Goal: Task Accomplishment & Management: Manage account settings

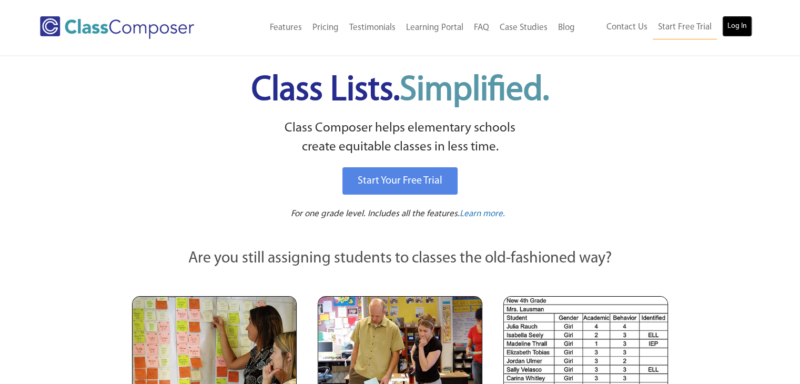
drag, startPoint x: 0, startPoint y: 0, endPoint x: 741, endPoint y: 21, distance: 741.0
click at [741, 21] on link "Log In" at bounding box center [737, 26] width 30 height 21
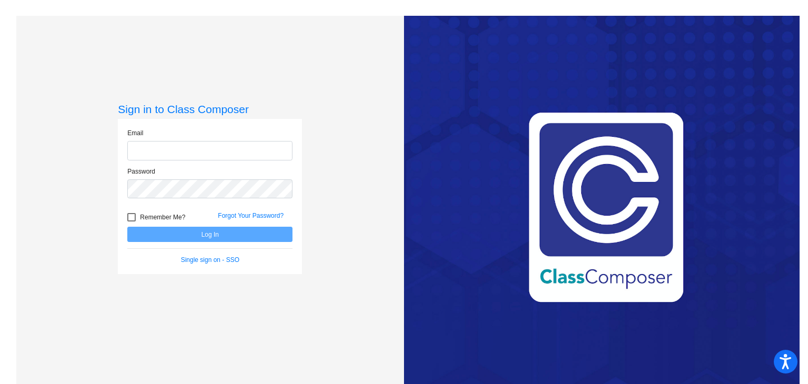
type input "[EMAIL_ADDRESS][DOMAIN_NAME]"
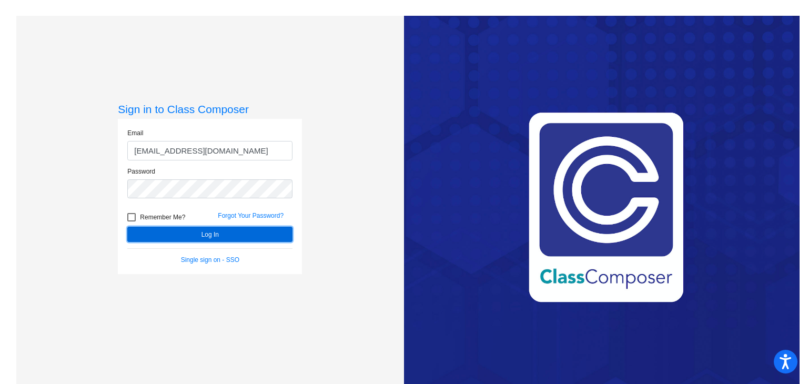
click at [246, 236] on button "Log In" at bounding box center [209, 234] width 165 height 15
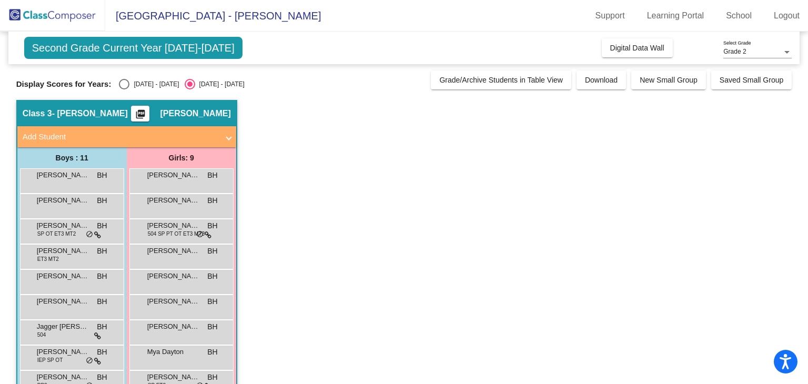
click at [128, 81] on div "Select an option" at bounding box center [124, 84] width 11 height 11
click at [124, 89] on input "2024 - 2025" at bounding box center [124, 89] width 1 height 1
radio input "true"
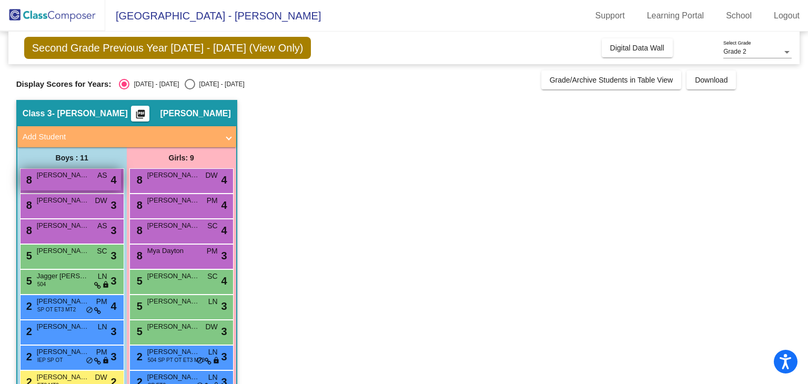
click at [86, 185] on div "8 Chase Statts AS lock do_not_disturb_alt 4" at bounding box center [71, 180] width 100 height 22
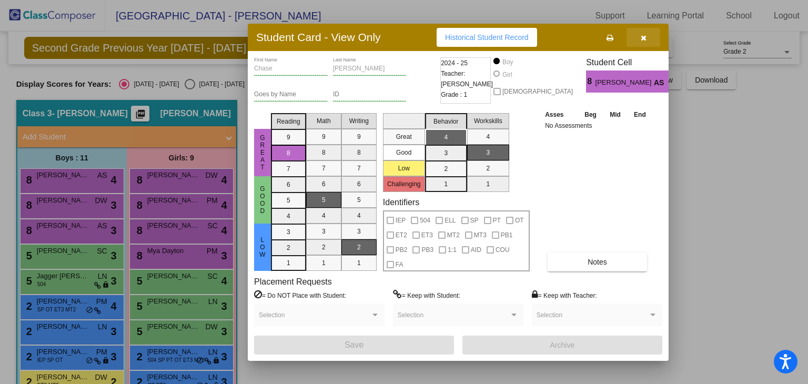
click at [640, 33] on button "button" at bounding box center [644, 37] width 34 height 19
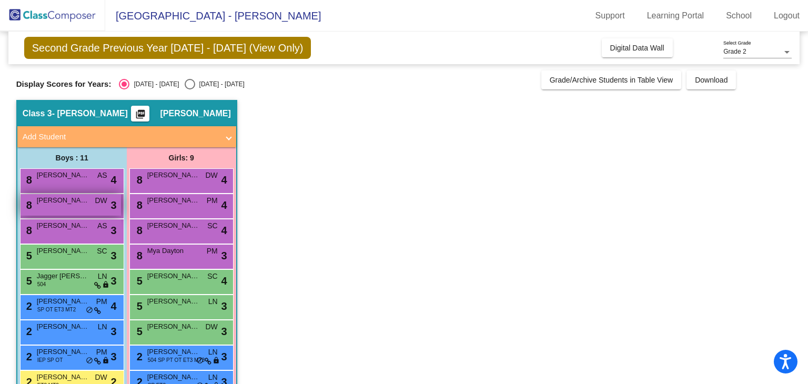
click at [56, 203] on span "Dylan Shidagis" at bounding box center [63, 200] width 53 height 11
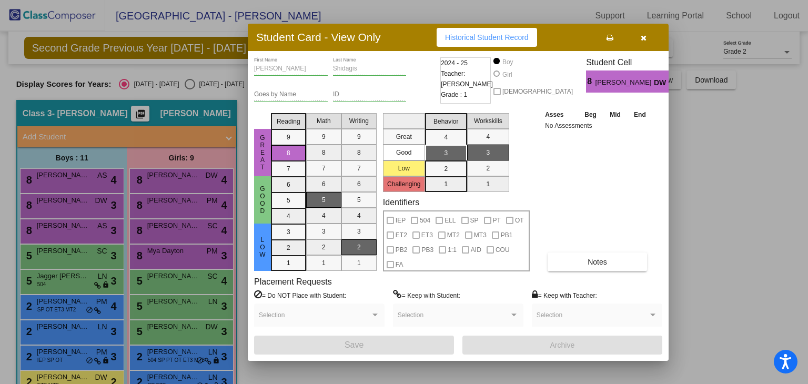
click at [649, 41] on button "button" at bounding box center [644, 37] width 34 height 19
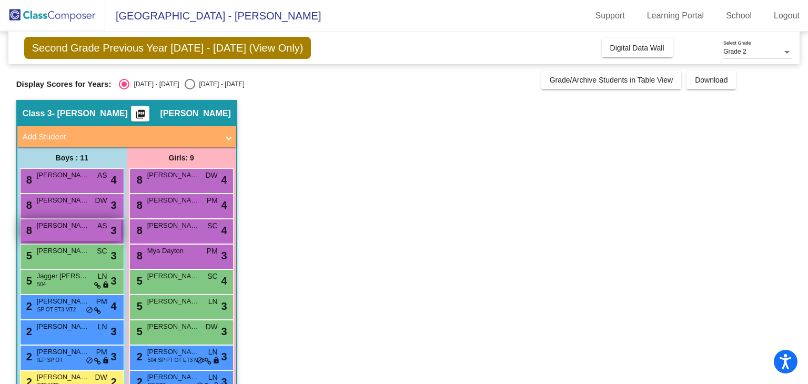
click at [95, 228] on div "8 Nathan McKillop AS lock do_not_disturb_alt 3" at bounding box center [71, 230] width 100 height 22
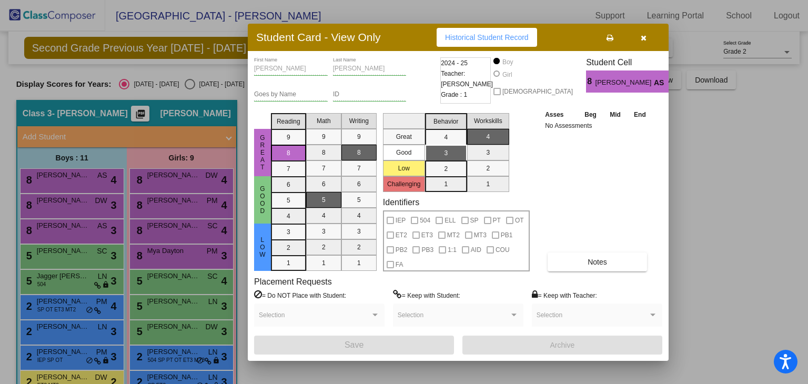
click at [646, 41] on icon "button" at bounding box center [644, 37] width 6 height 7
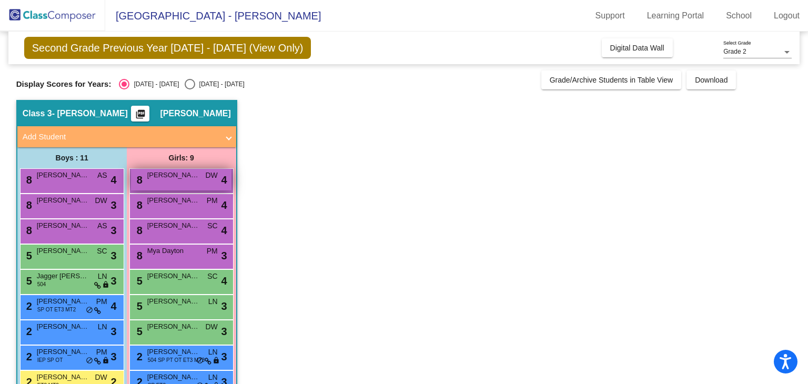
click at [188, 185] on div "8 Brooklyn Ross DW lock do_not_disturb_alt 4" at bounding box center [181, 180] width 100 height 22
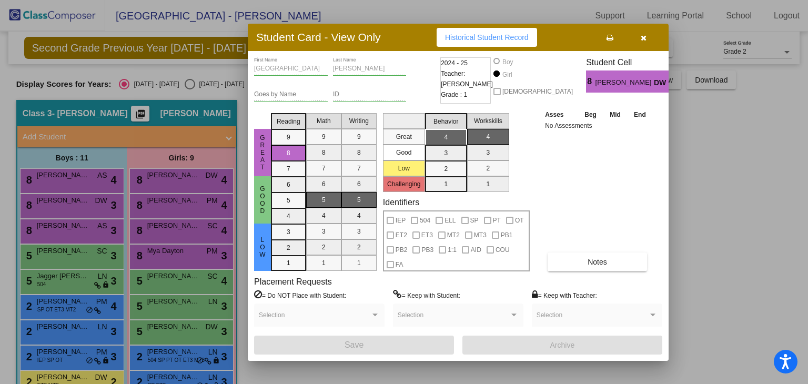
click at [187, 196] on div at bounding box center [404, 192] width 808 height 384
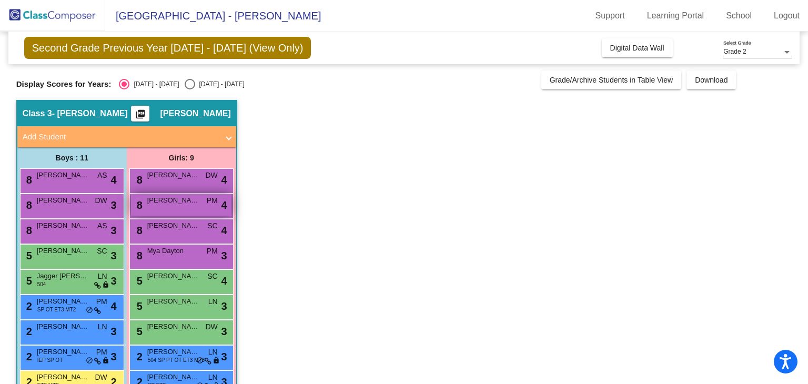
click at [187, 198] on span "Hannah Hogan" at bounding box center [173, 200] width 53 height 11
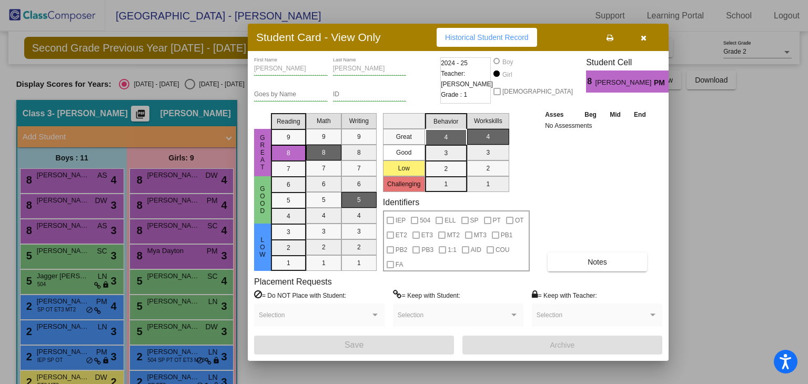
click at [160, 233] on div at bounding box center [404, 192] width 808 height 384
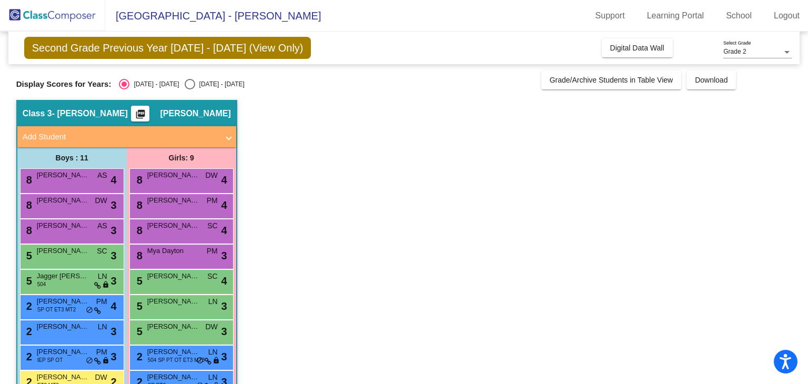
click at [160, 233] on div "8 Manahil Shah SC lock do_not_disturb_alt 4" at bounding box center [181, 230] width 100 height 22
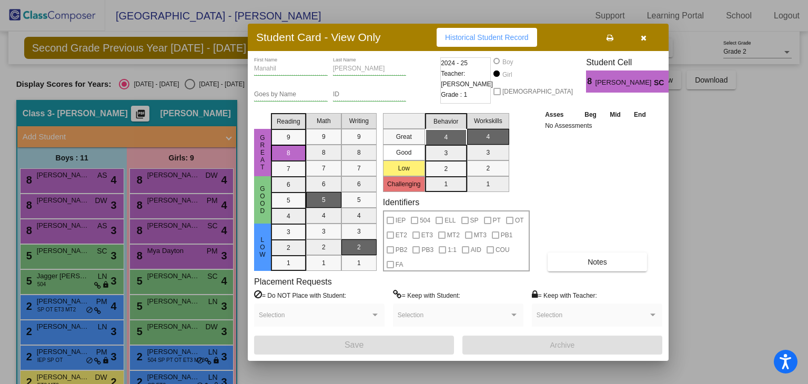
click at [168, 255] on div at bounding box center [404, 192] width 808 height 384
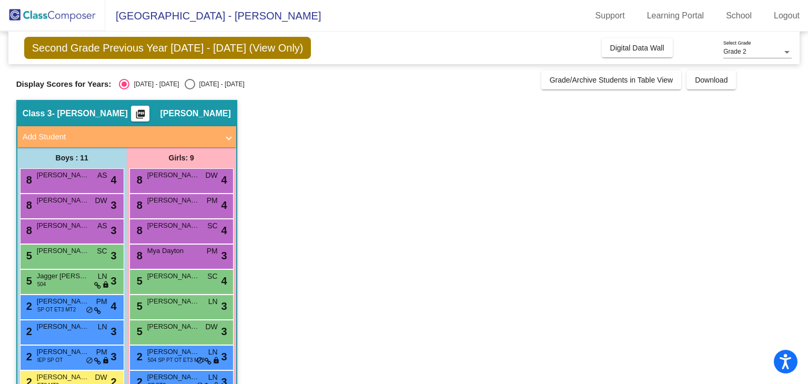
click at [168, 255] on div "8 Mya Dayton PM lock do_not_disturb_alt 3" at bounding box center [181, 256] width 100 height 22
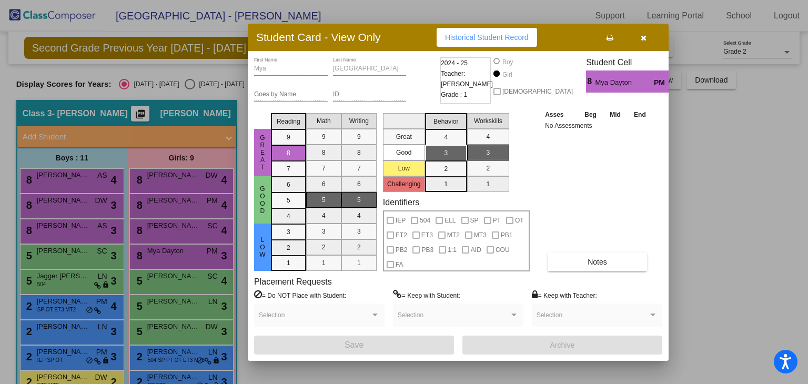
click at [644, 35] on icon "button" at bounding box center [644, 37] width 6 height 7
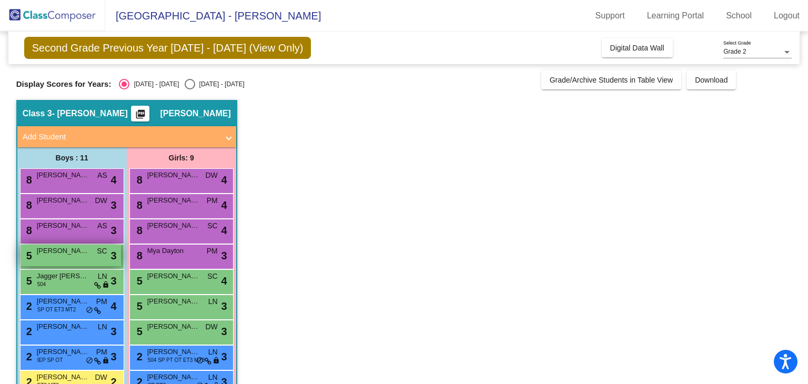
click at [55, 249] on span "Hudson Marks" at bounding box center [63, 251] width 53 height 11
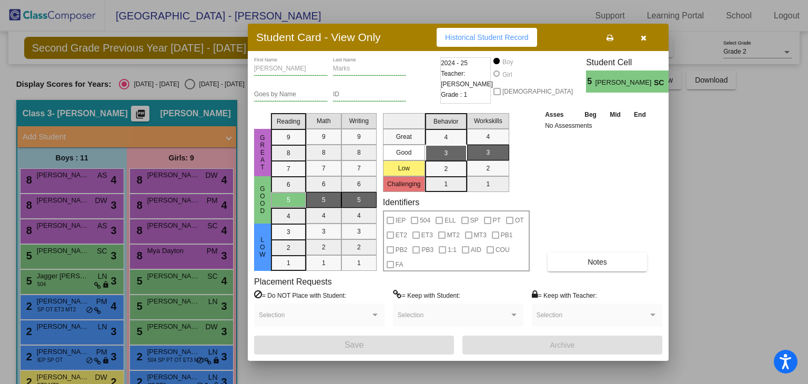
click at [82, 285] on div at bounding box center [404, 192] width 808 height 384
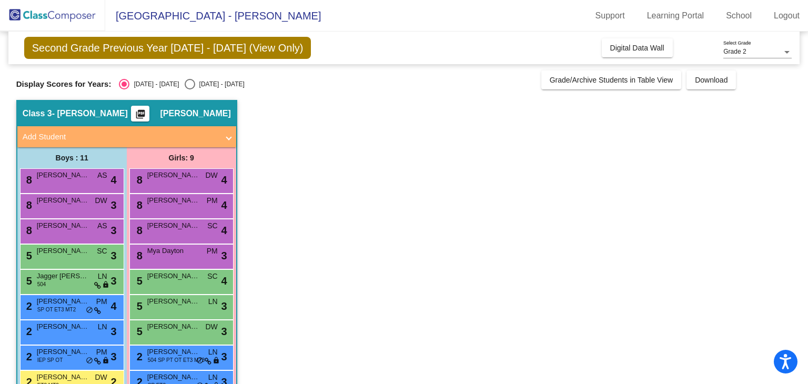
click at [82, 285] on div "5 Jagger Zopp 504 LN lock do_not_disturb_alt 3" at bounding box center [71, 281] width 100 height 22
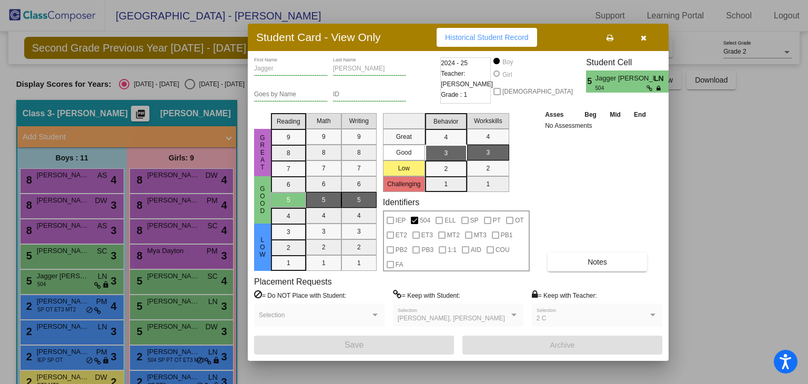
click at [150, 280] on div at bounding box center [404, 192] width 808 height 384
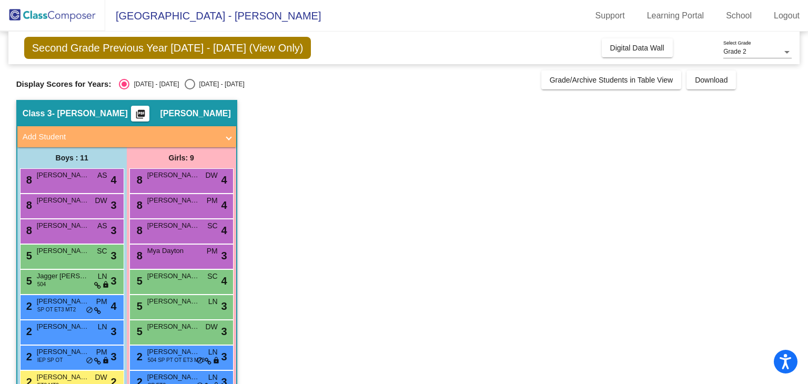
click at [150, 280] on span "Adalyn Conklin" at bounding box center [173, 276] width 53 height 11
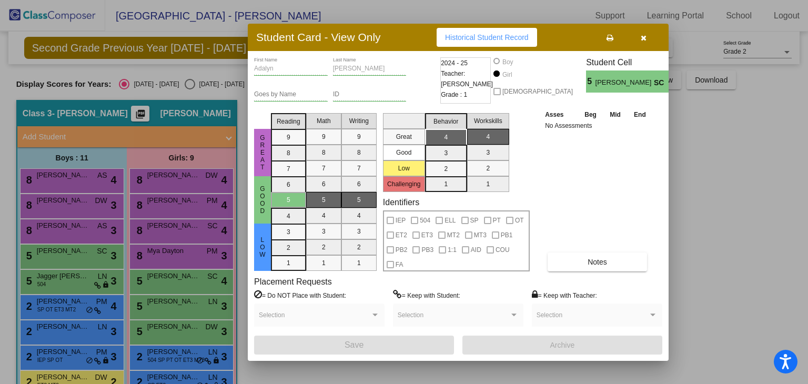
click at [150, 305] on div at bounding box center [404, 192] width 808 height 384
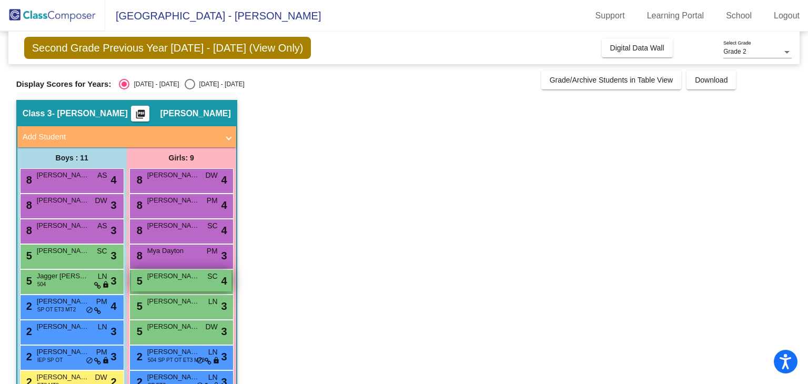
click at [166, 284] on div "5 Adalyn Conklin SC lock do_not_disturb_alt 4" at bounding box center [181, 281] width 100 height 22
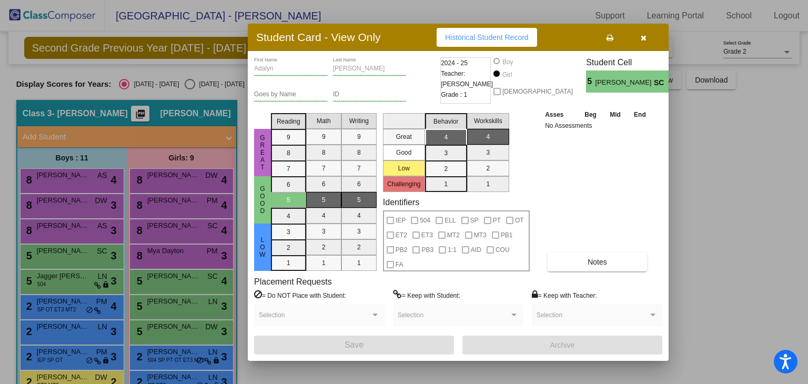
click at [169, 306] on div at bounding box center [404, 192] width 808 height 384
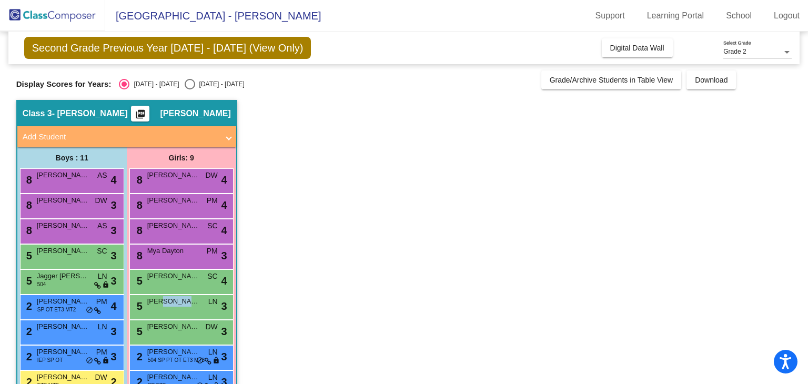
click at [169, 306] on span "Iva Beecher" at bounding box center [173, 301] width 53 height 11
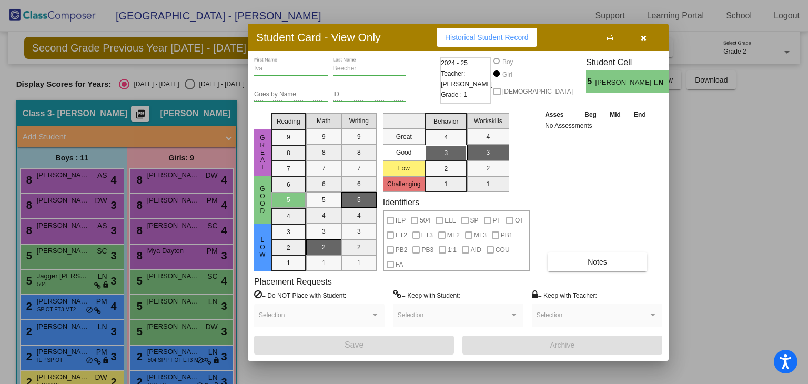
click at [171, 329] on div at bounding box center [404, 192] width 808 height 384
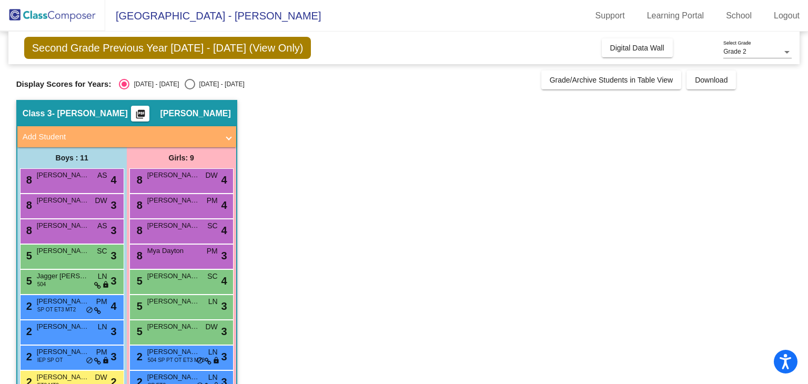
click at [171, 329] on span "McKenna Marcin" at bounding box center [173, 326] width 53 height 11
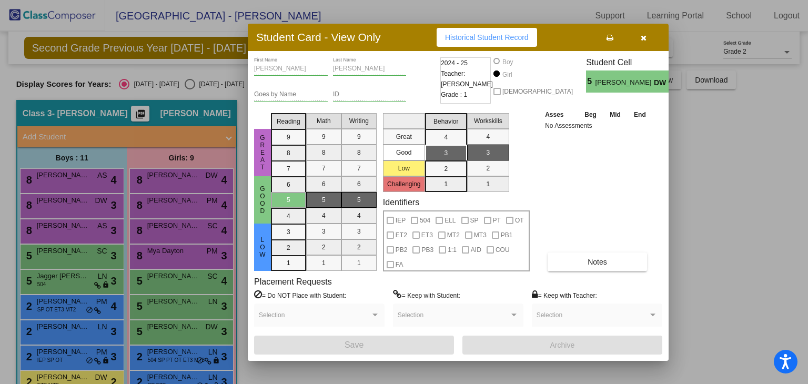
click at [698, 270] on div at bounding box center [404, 192] width 808 height 384
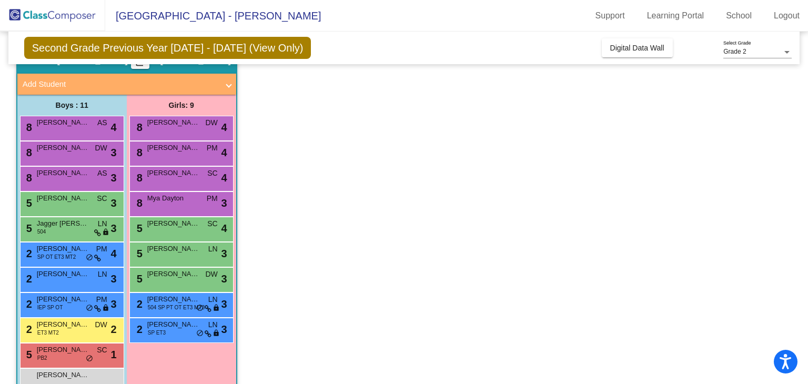
scroll to position [78, 0]
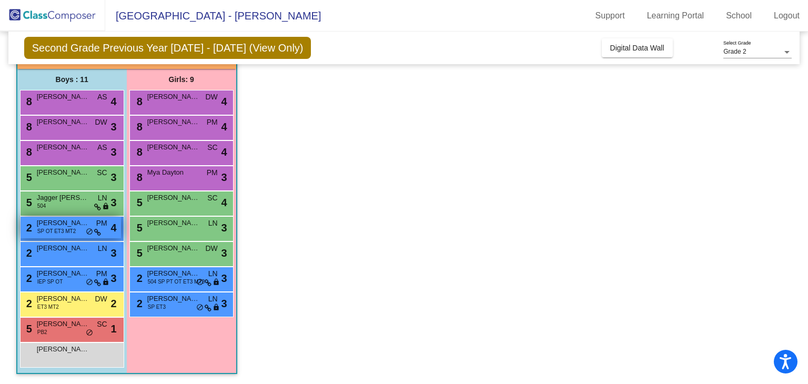
click at [62, 226] on span "Deagan Wells" at bounding box center [63, 223] width 53 height 11
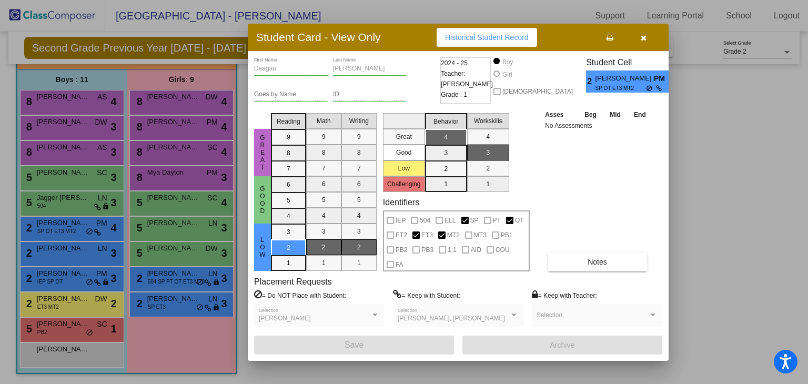
click at [61, 244] on div at bounding box center [404, 192] width 808 height 384
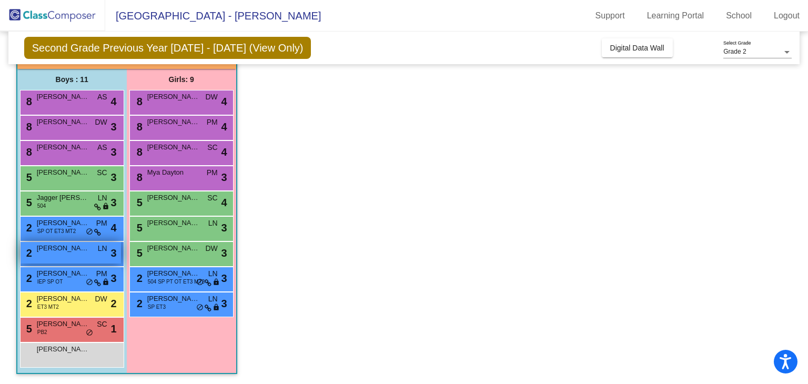
click at [61, 247] on span "Austin Mang" at bounding box center [63, 248] width 53 height 11
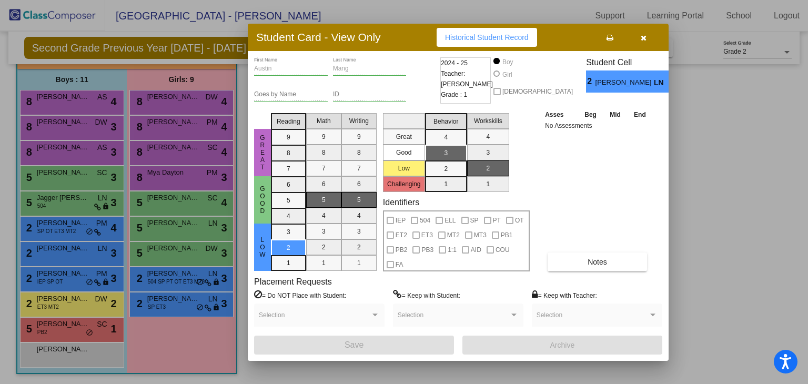
click at [49, 275] on div at bounding box center [404, 192] width 808 height 384
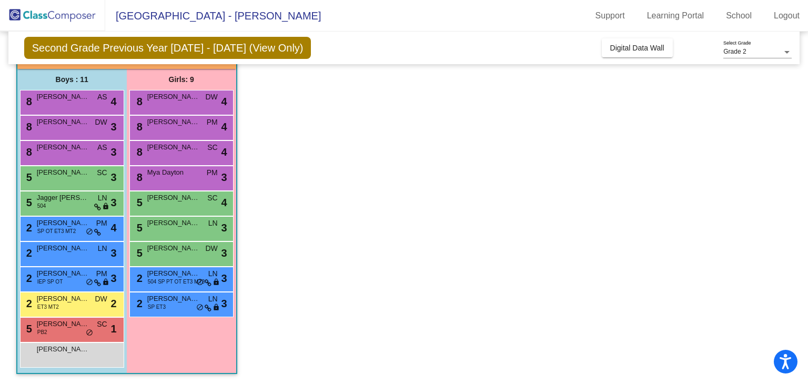
click at [49, 275] on span "Julian Gonzalez" at bounding box center [63, 273] width 53 height 11
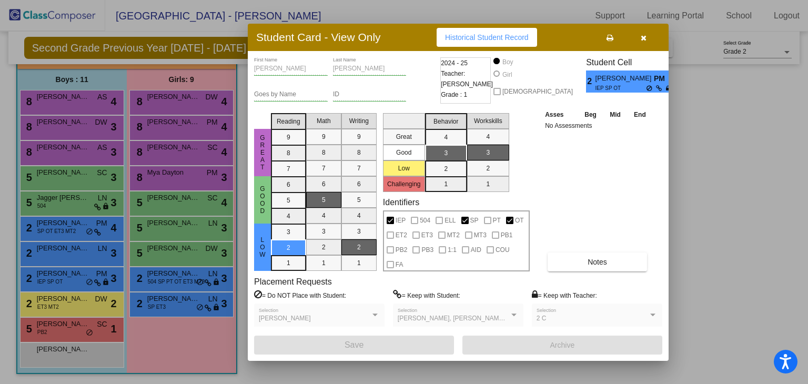
click at [157, 281] on div at bounding box center [404, 192] width 808 height 384
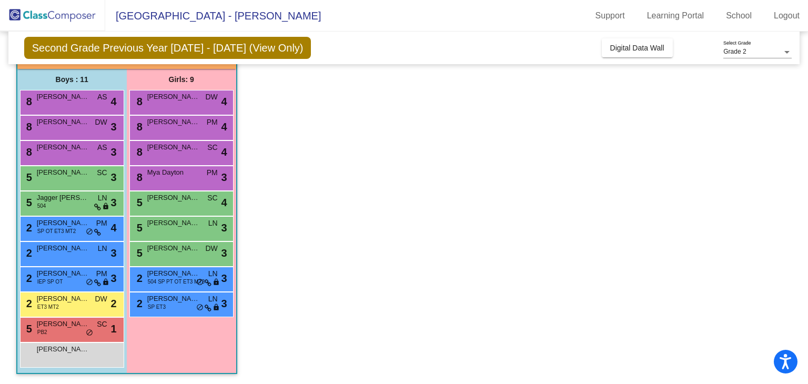
click at [157, 281] on span "504 SP PT OT ET3 MT3" at bounding box center [176, 282] width 57 height 8
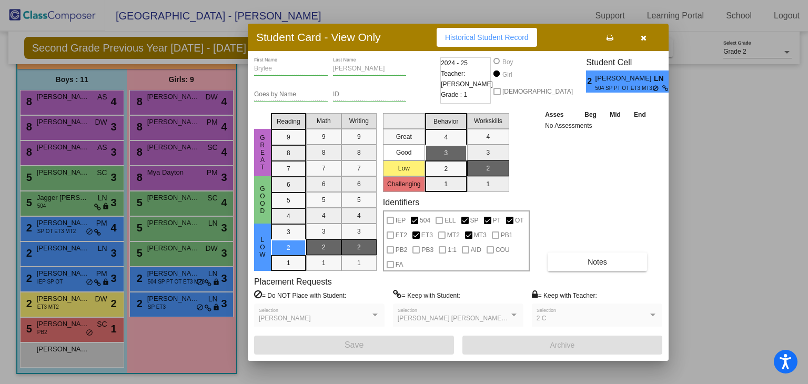
click at [176, 311] on div at bounding box center [404, 192] width 808 height 384
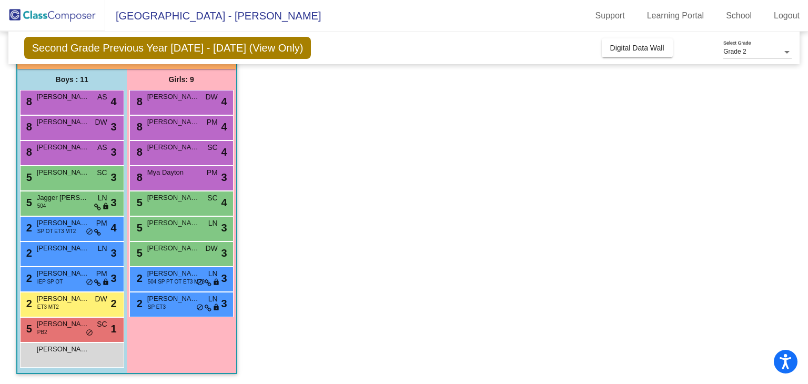
click at [176, 311] on div "2 PaydenWillow Miller SP ET3 LN lock do_not_disturb_alt 3" at bounding box center [181, 304] width 100 height 22
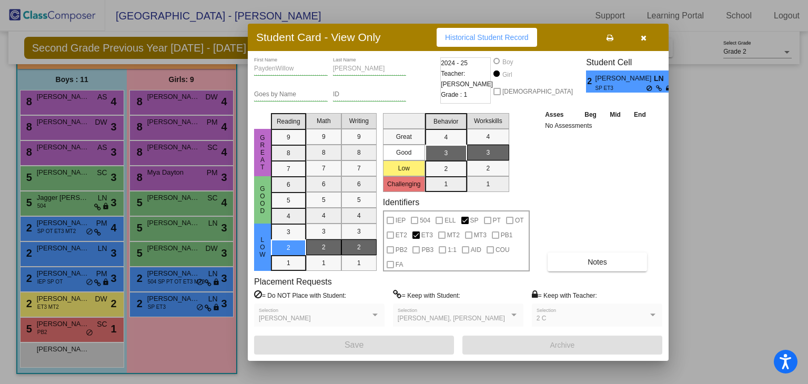
click at [73, 298] on div at bounding box center [404, 192] width 808 height 384
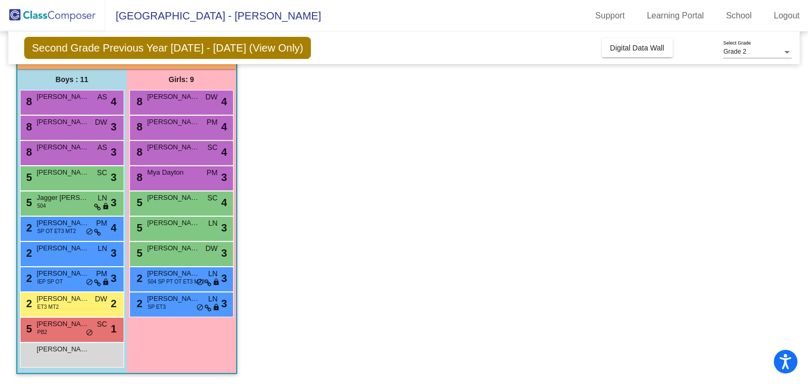
click at [73, 298] on span "Devin Warren" at bounding box center [63, 299] width 53 height 11
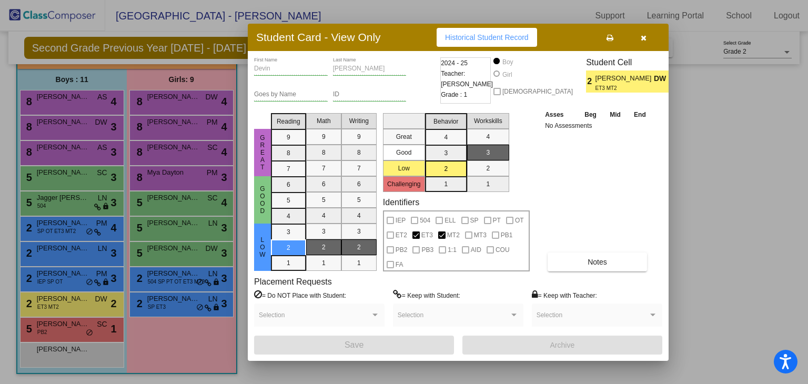
click at [59, 324] on div at bounding box center [404, 192] width 808 height 384
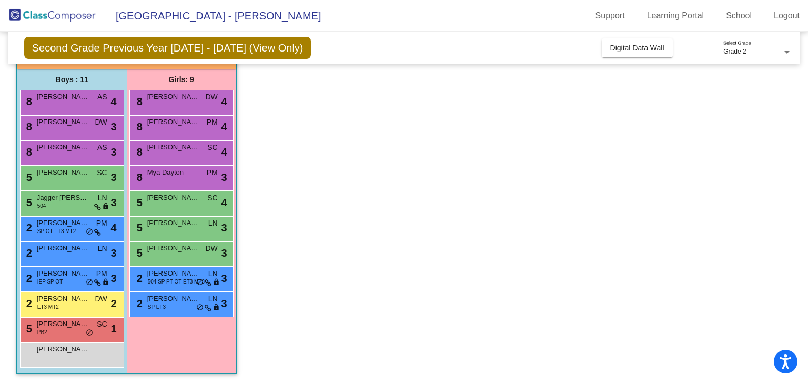
click at [59, 324] on span "Maxwell Legenhausen" at bounding box center [63, 324] width 53 height 11
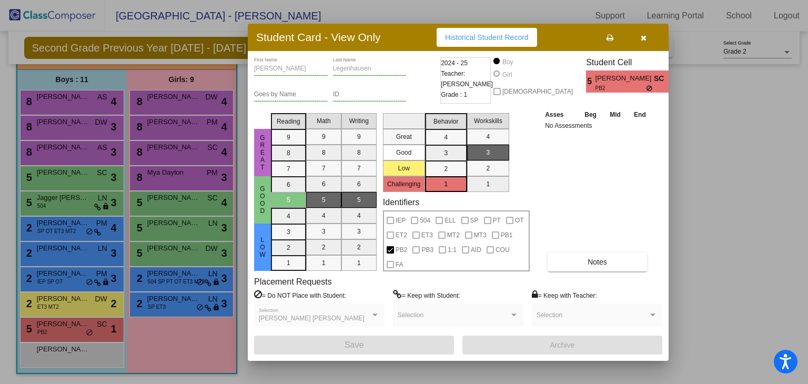
click at [58, 354] on div at bounding box center [404, 192] width 808 height 384
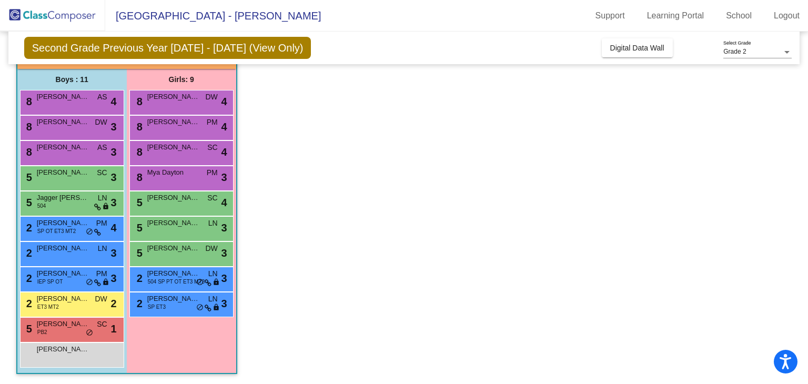
click at [58, 354] on div "Rylee Spisak lock do_not_disturb_alt" at bounding box center [71, 354] width 100 height 22
click at [79, 249] on span "Austin Mang" at bounding box center [63, 248] width 53 height 11
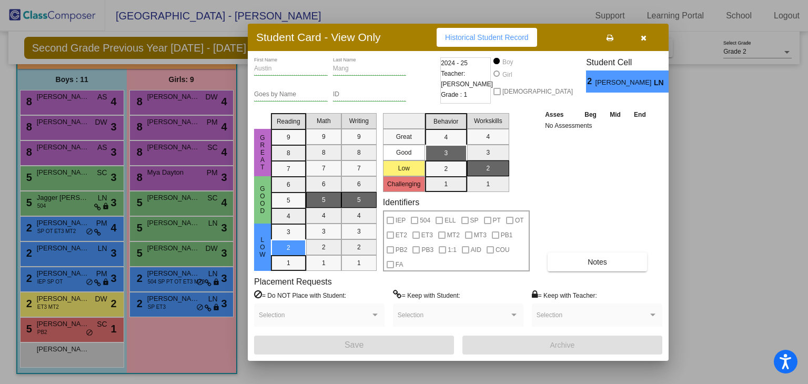
click at [646, 35] on icon "button" at bounding box center [644, 37] width 6 height 7
